Goal: Obtain resource: Download file/media

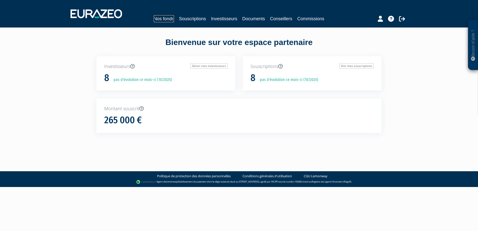
click at [165, 20] on link "Nos fonds" at bounding box center [164, 18] width 20 height 7
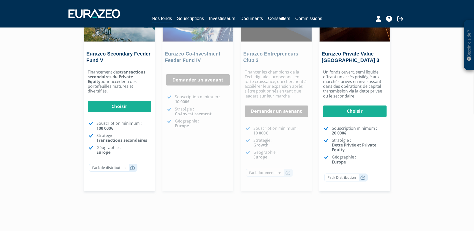
scroll to position [55, 0]
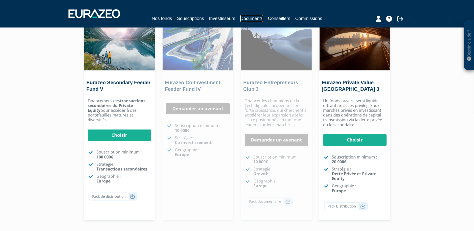
click at [257, 19] on link "Documents" at bounding box center [252, 18] width 23 height 7
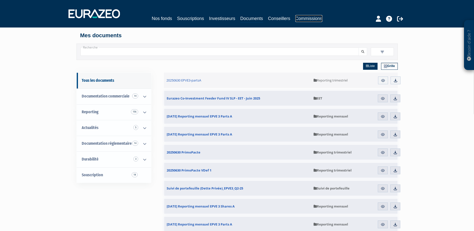
click at [314, 19] on link "Commissions" at bounding box center [309, 18] width 27 height 7
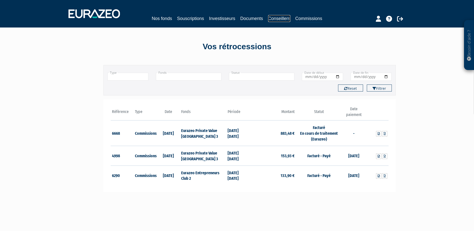
click at [277, 17] on link "Conseillers" at bounding box center [279, 18] width 22 height 7
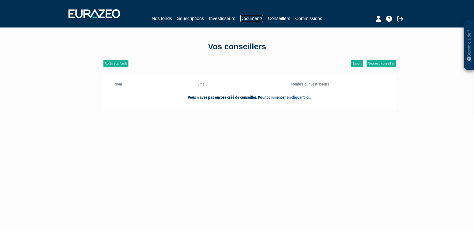
click at [258, 18] on link "Documents" at bounding box center [252, 18] width 23 height 7
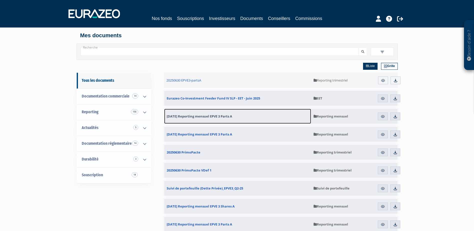
click at [184, 116] on span "[DATE] Reporting mensuel EPVE 3 Parts A" at bounding box center [200, 116] width 66 height 5
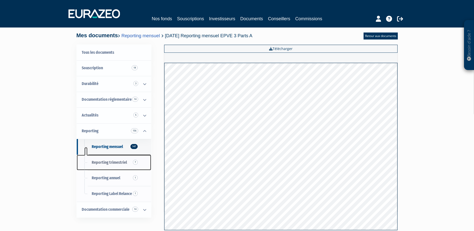
click at [107, 161] on span "Reporting trimestriel 7" at bounding box center [109, 162] width 35 height 5
